Goal: Find specific page/section

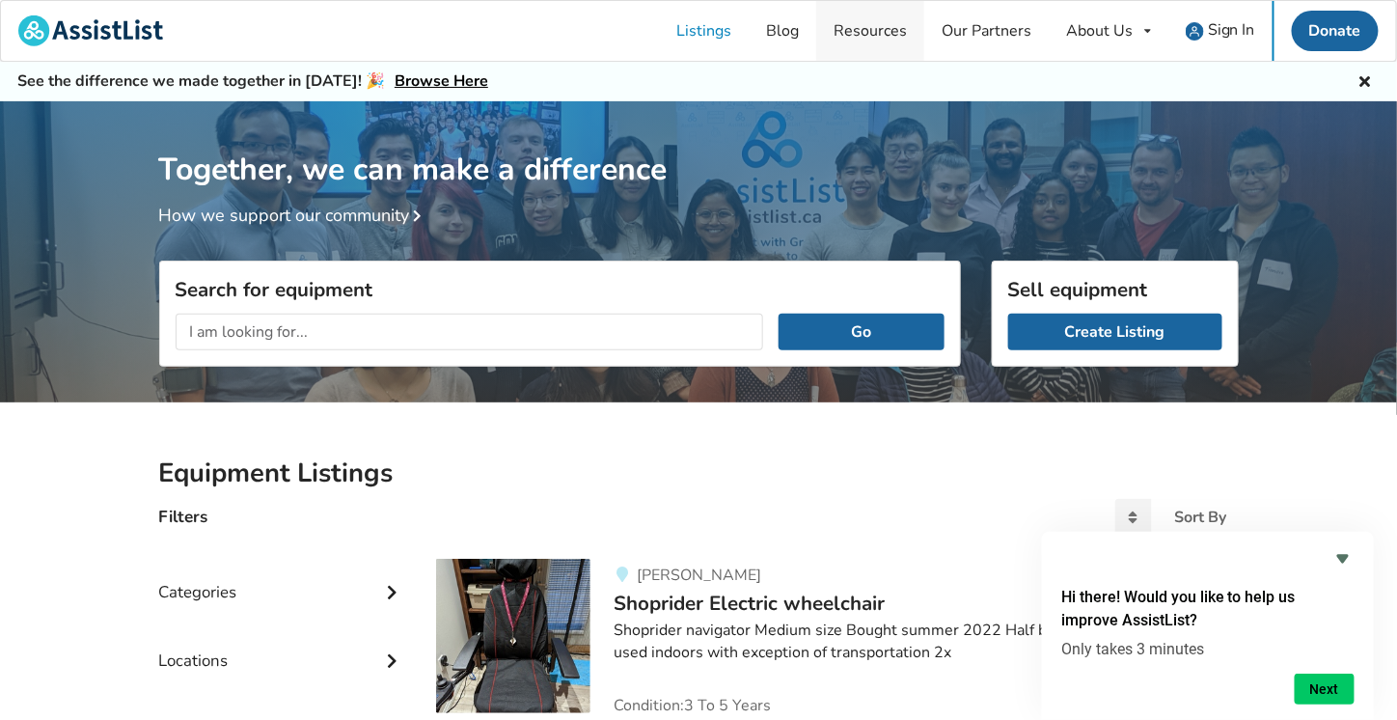
click at [875, 26] on link "Resources" at bounding box center [870, 31] width 108 height 60
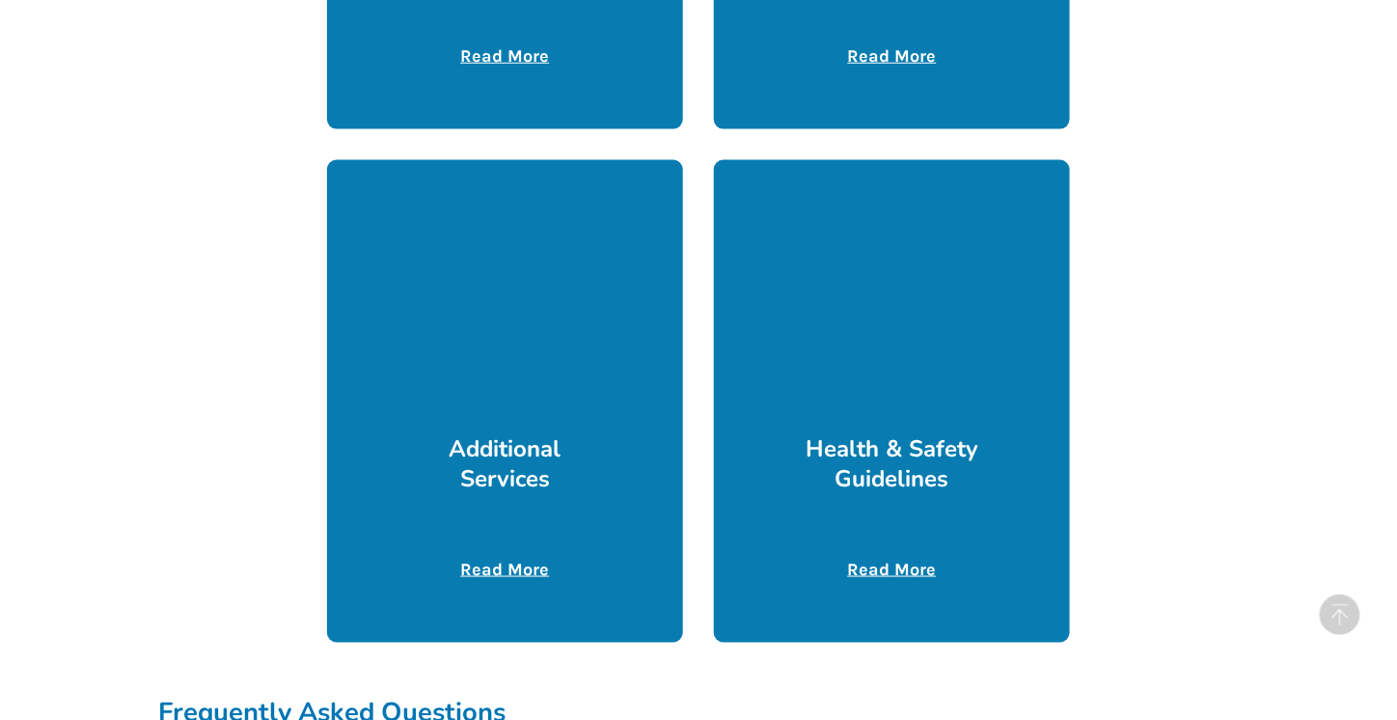
scroll to position [894, 0]
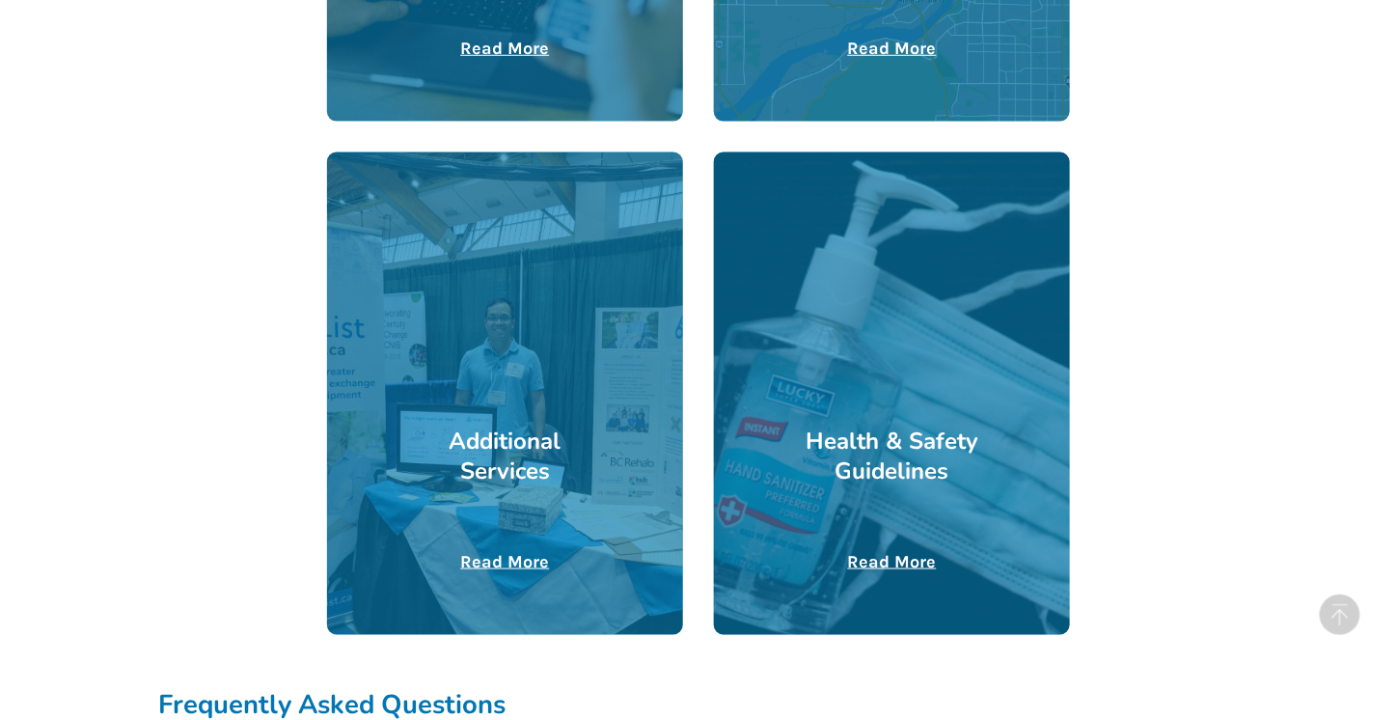
click at [504, 563] on u "Read More" at bounding box center [504, 561] width 89 height 21
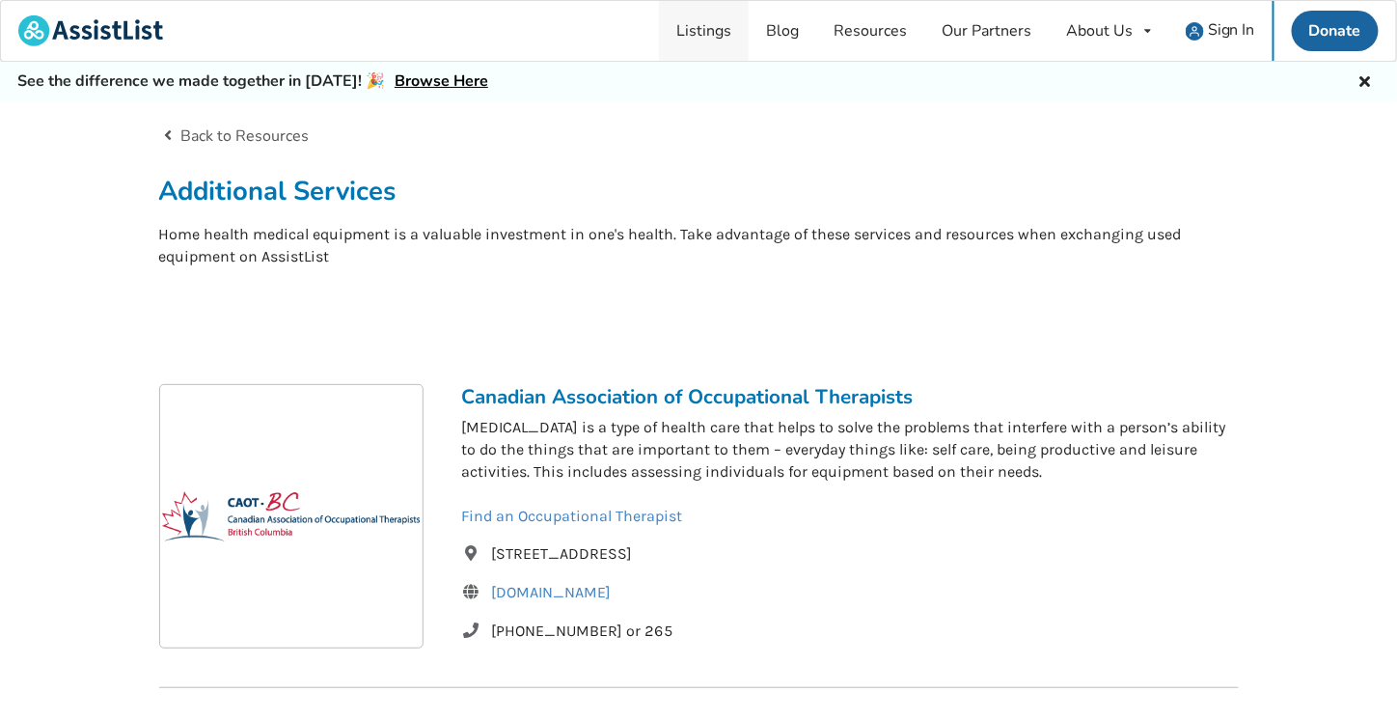
click at [711, 32] on link "Listings" at bounding box center [704, 31] width 90 height 60
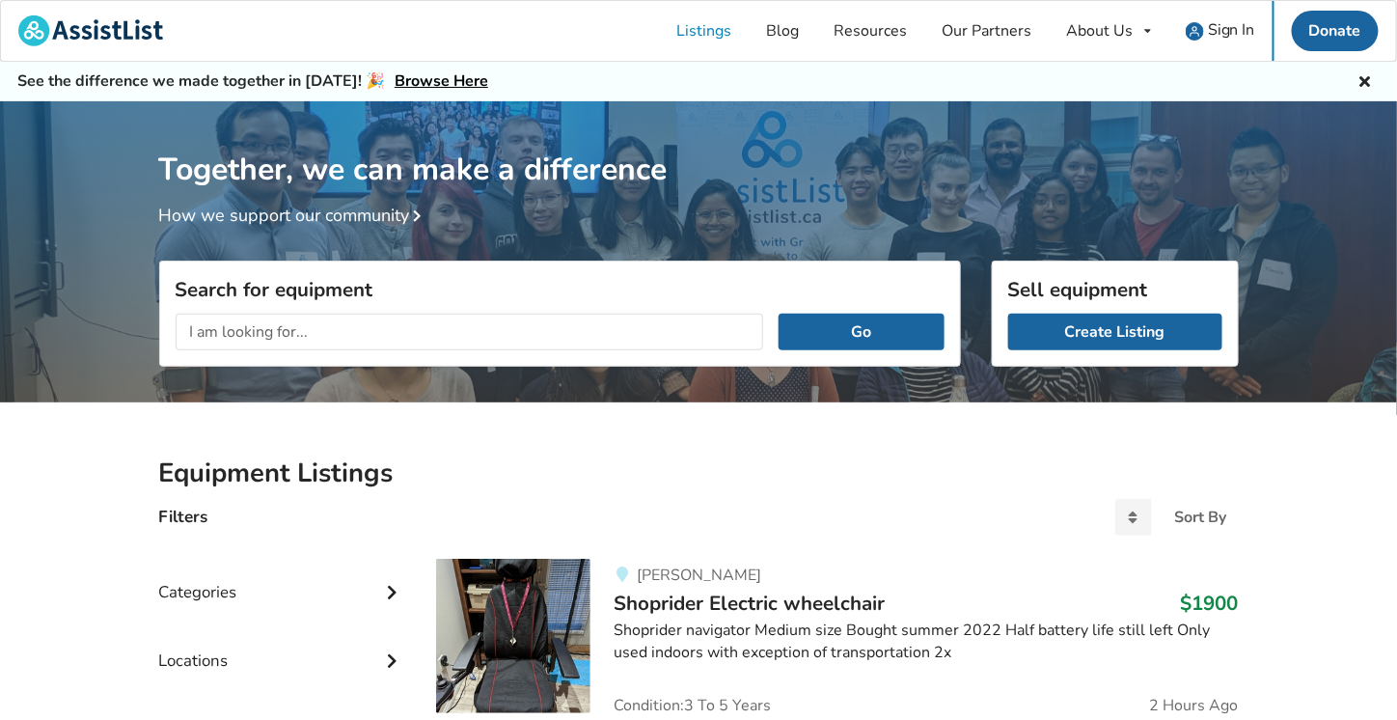
click at [179, 664] on div "Locations" at bounding box center [282, 646] width 247 height 69
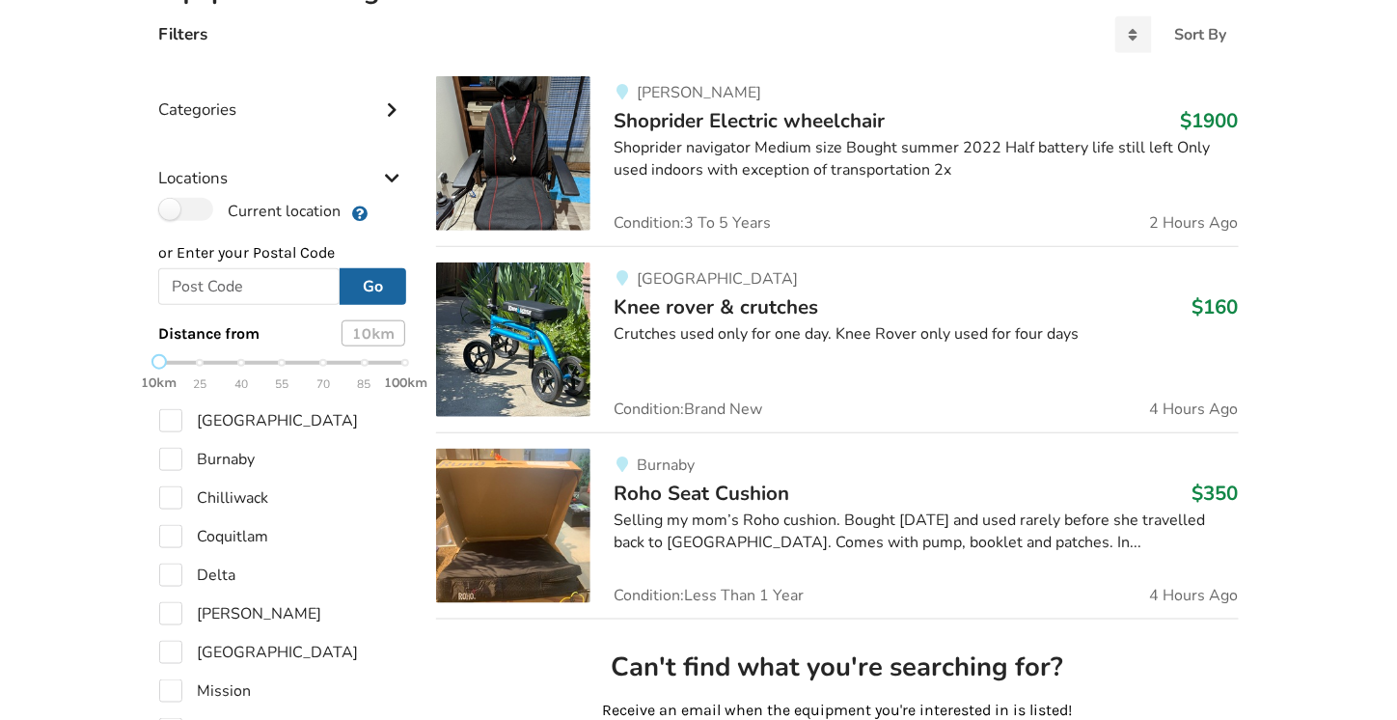
scroll to position [477, 0]
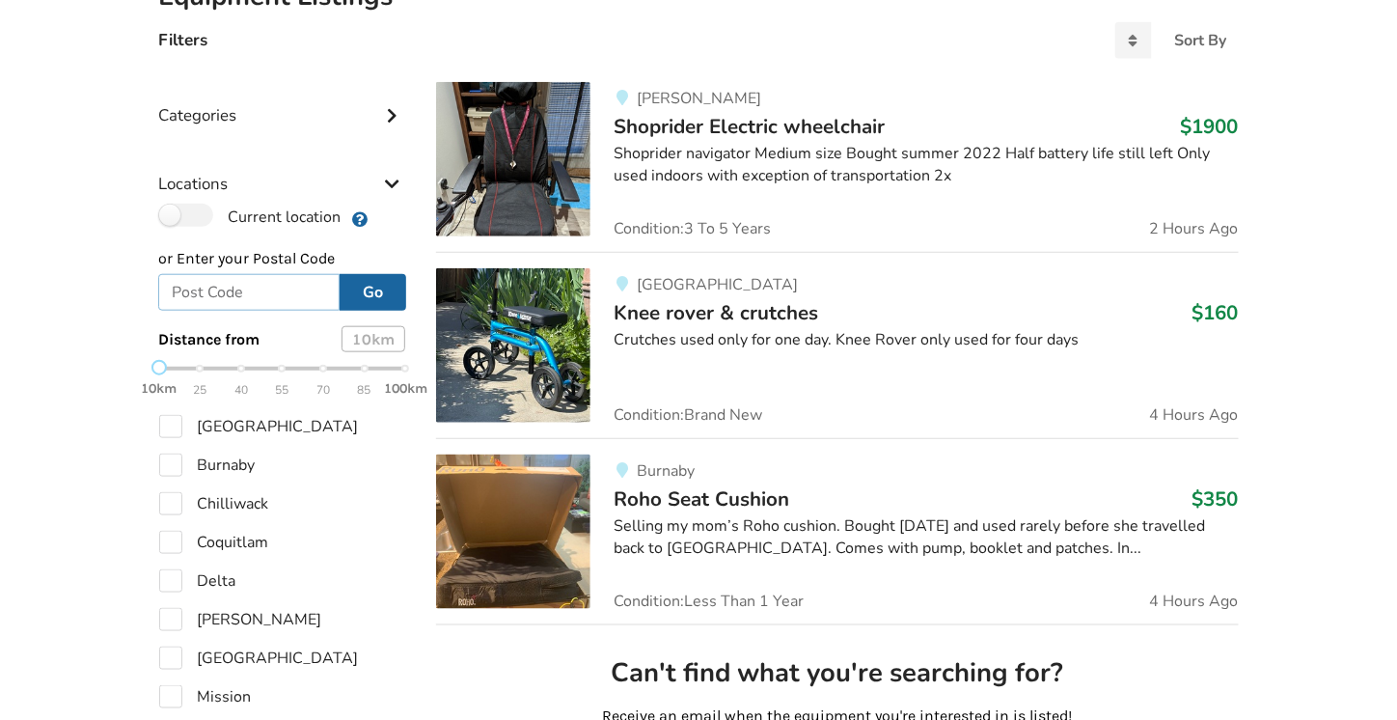
click at [231, 289] on input "text" at bounding box center [249, 292] width 182 height 37
type input "courtenay"
click at [380, 292] on button "Go" at bounding box center [373, 292] width 67 height 37
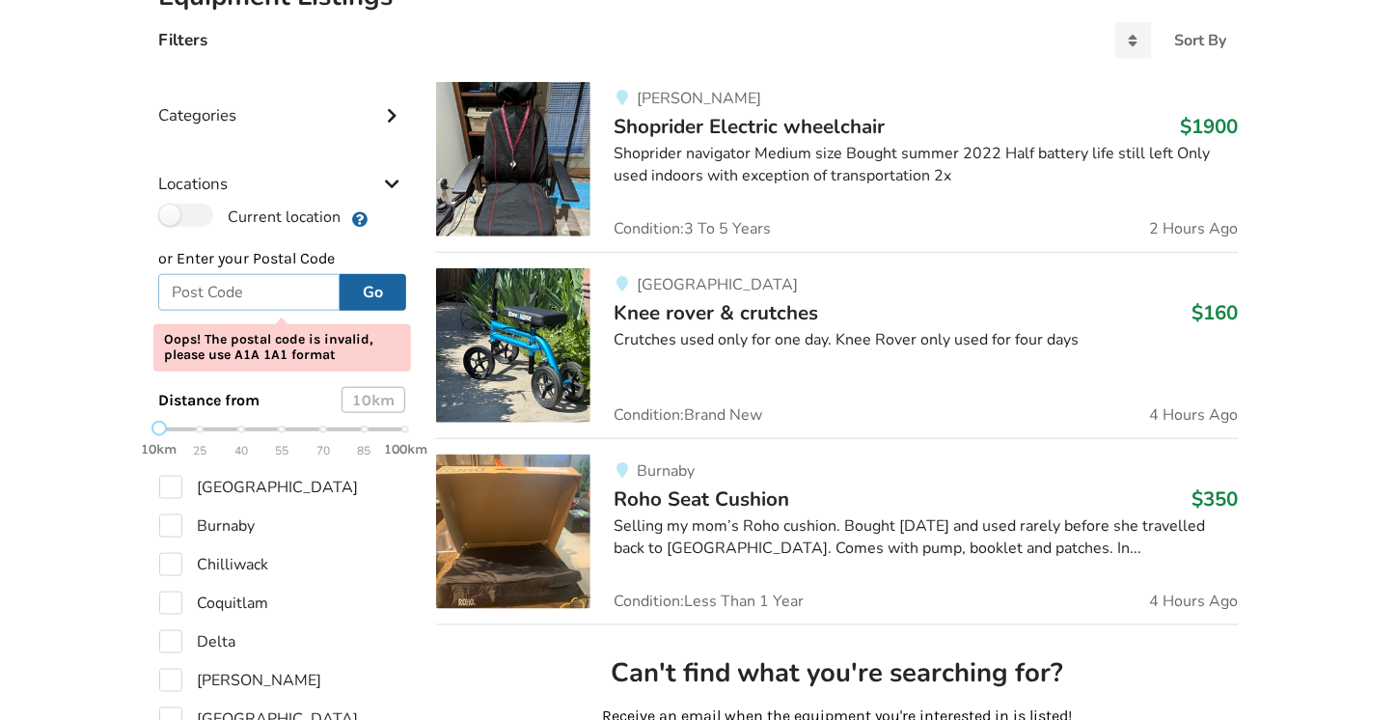
click at [284, 303] on input "text" at bounding box center [249, 292] width 182 height 37
type input "V0R 2V0"
click at [371, 291] on button "Go" at bounding box center [373, 292] width 67 height 37
